Goal: Task Accomplishment & Management: Use online tool/utility

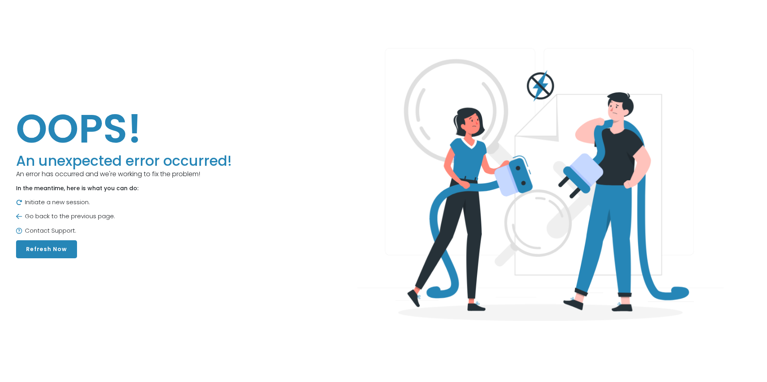
click at [35, 253] on button "Refresh Now" at bounding box center [46, 250] width 61 height 18
